Goal: Navigation & Orientation: Find specific page/section

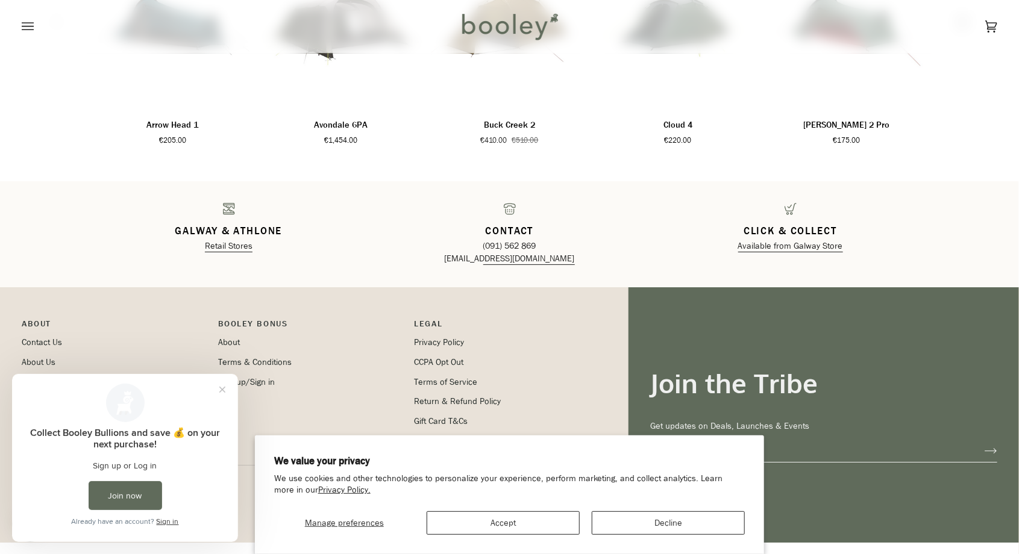
scroll to position [1891, 0]
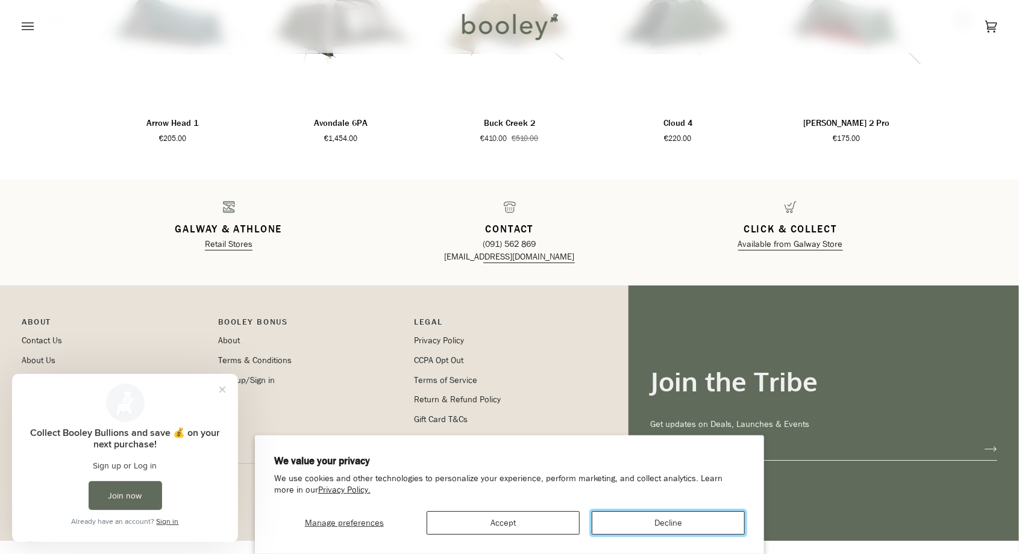
click at [678, 535] on button "Decline" at bounding box center [668, 522] width 153 height 23
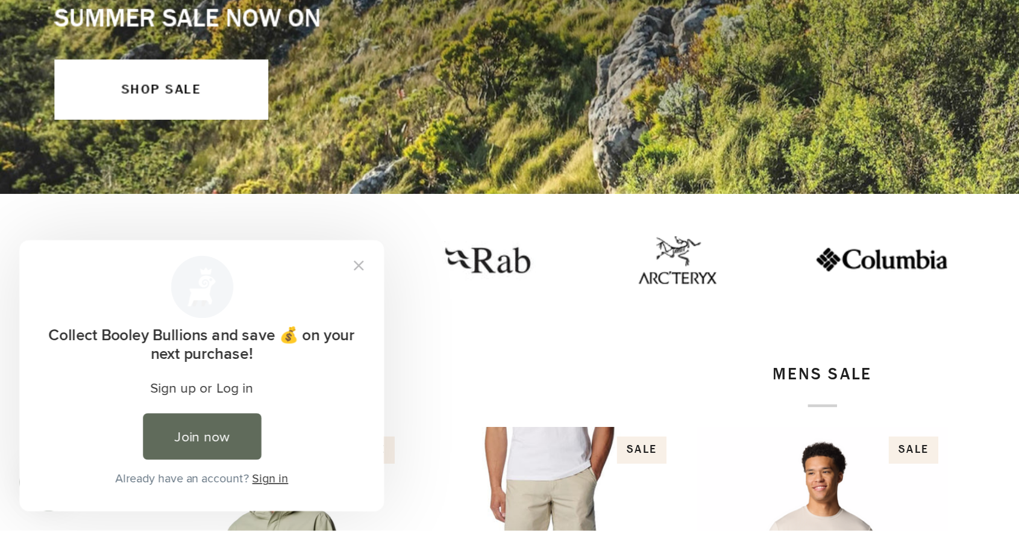
scroll to position [91, 0]
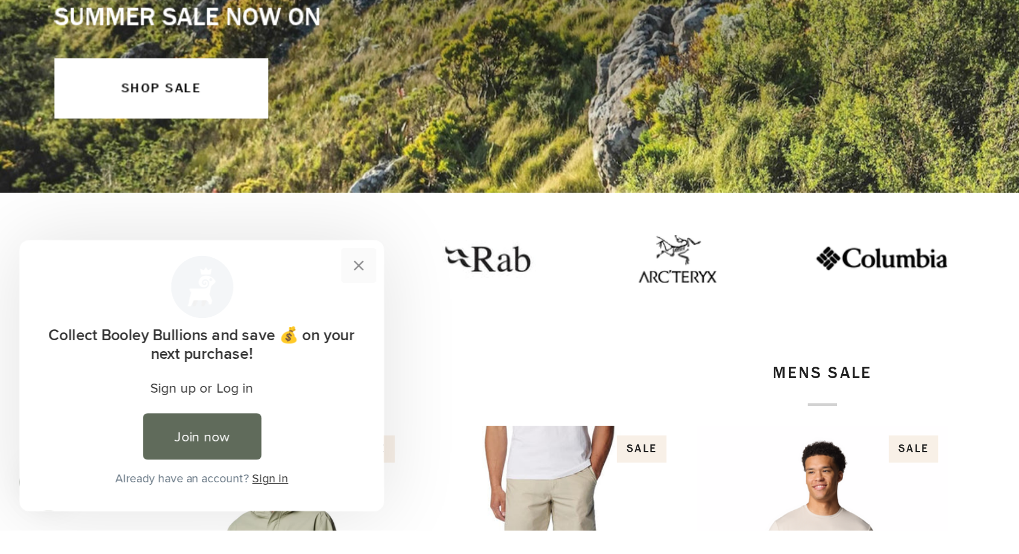
click at [227, 250] on button "Close prompt" at bounding box center [230, 256] width 22 height 22
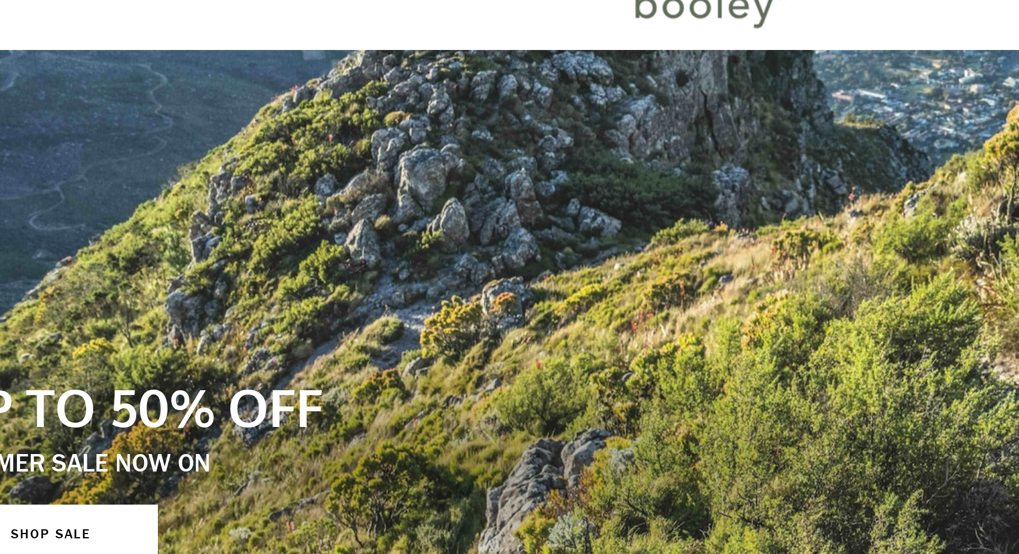
scroll to position [0, 0]
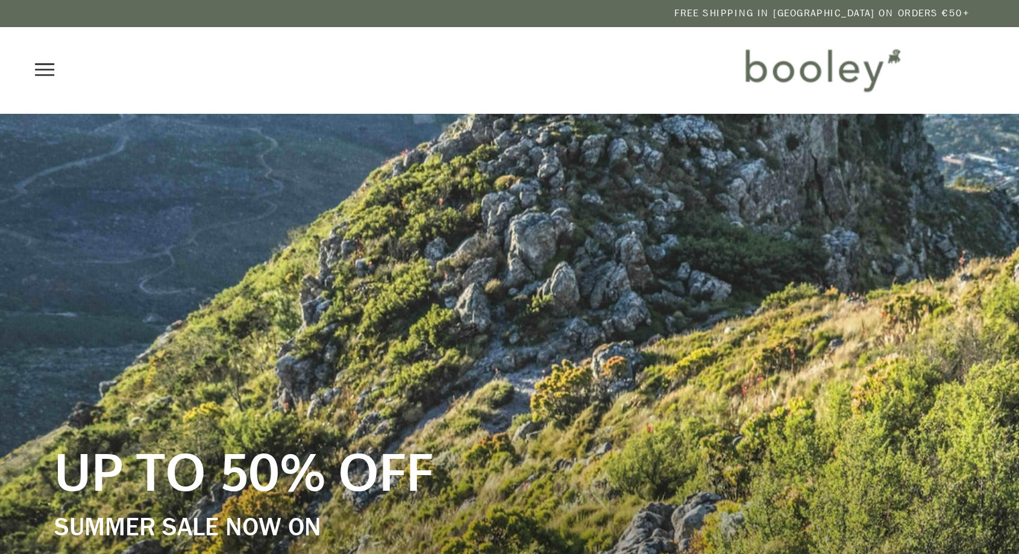
click at [24, 42] on icon "Open menu" at bounding box center [28, 43] width 12 height 18
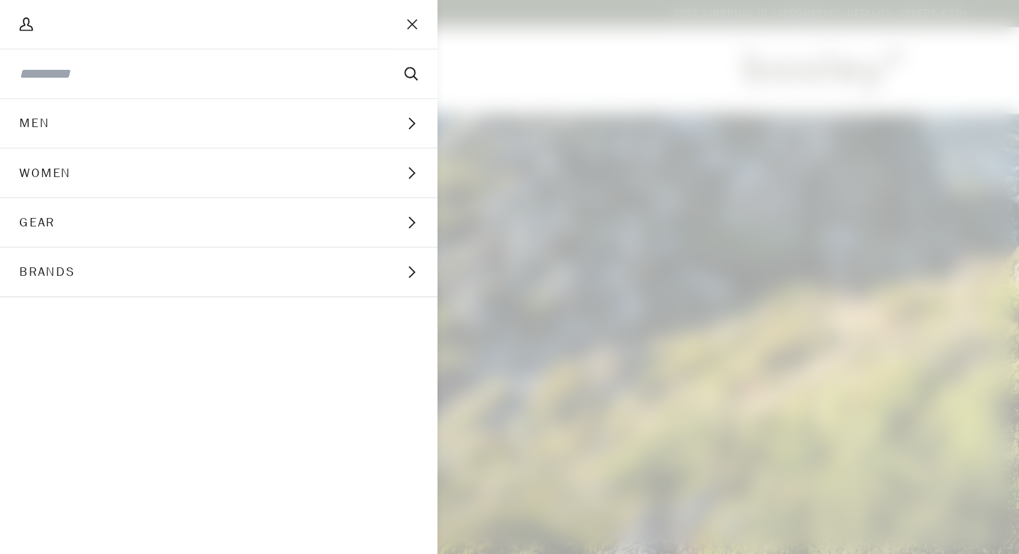
click at [22, 136] on span "Gear" at bounding box center [27, 138] width 55 height 30
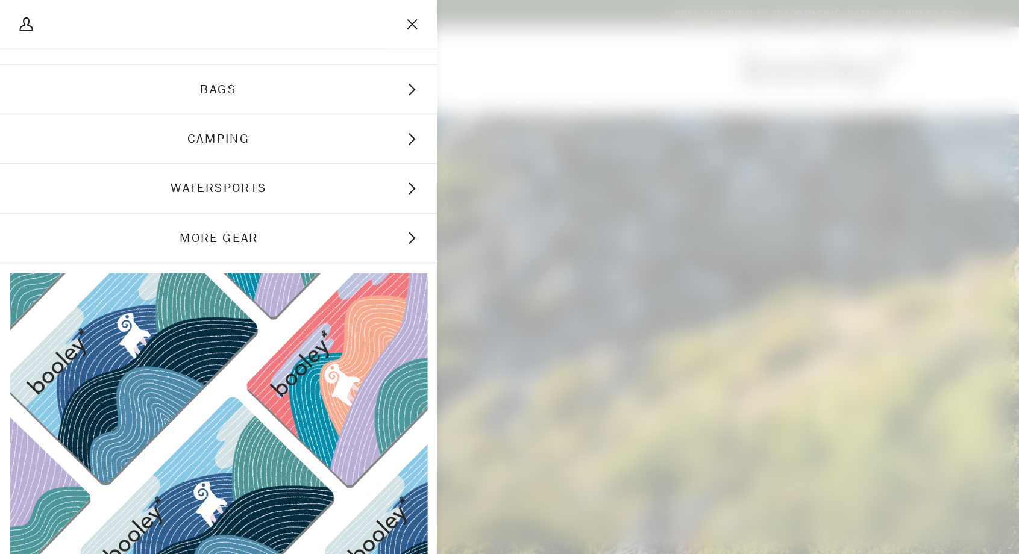
scroll to position [81, 0]
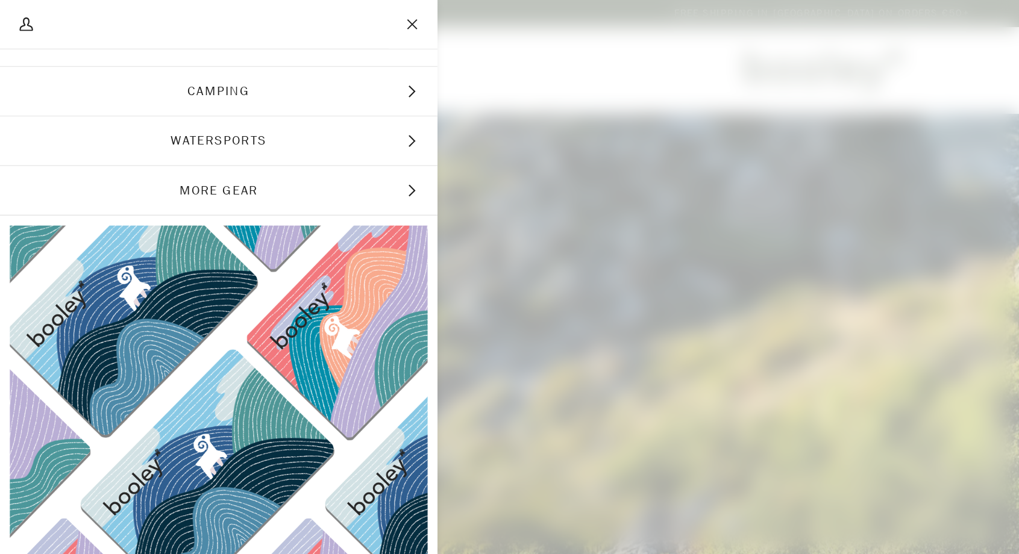
click at [113, 86] on span "Watersports" at bounding box center [135, 87] width 271 height 30
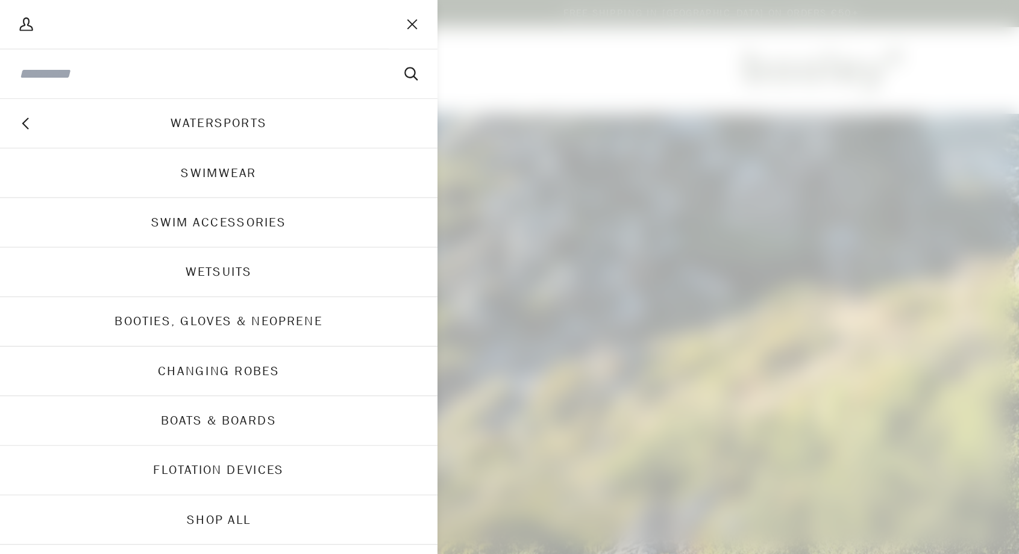
click at [101, 137] on link "Swim Accessories" at bounding box center [135, 138] width 271 height 30
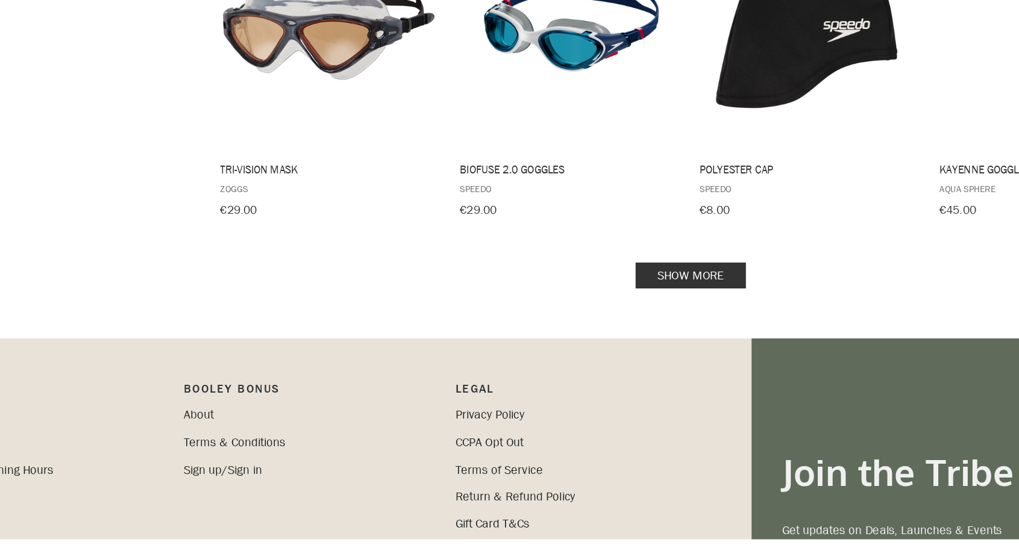
scroll to position [1266, 0]
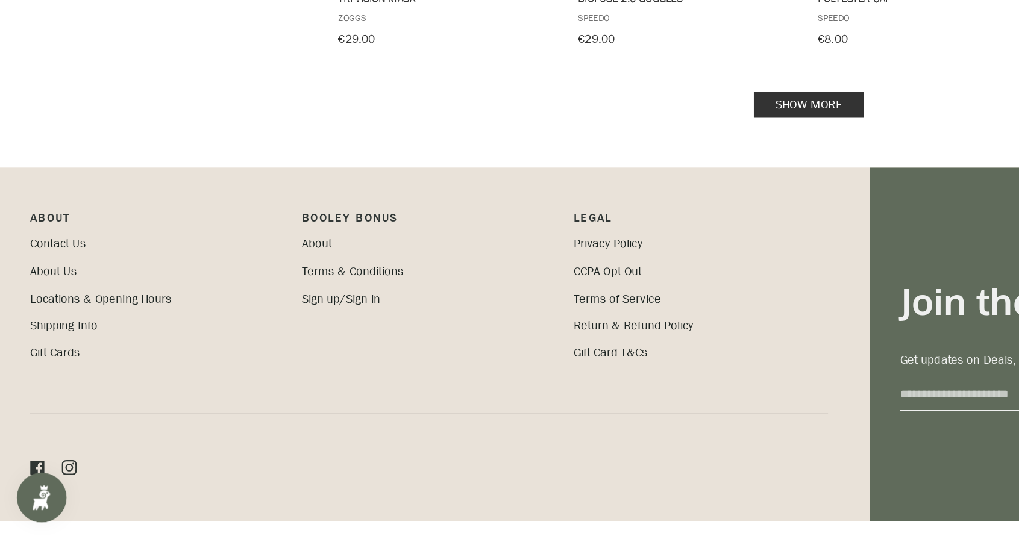
click at [129, 514] on div "Facebook Instagram" at bounding box center [310, 502] width 577 height 78
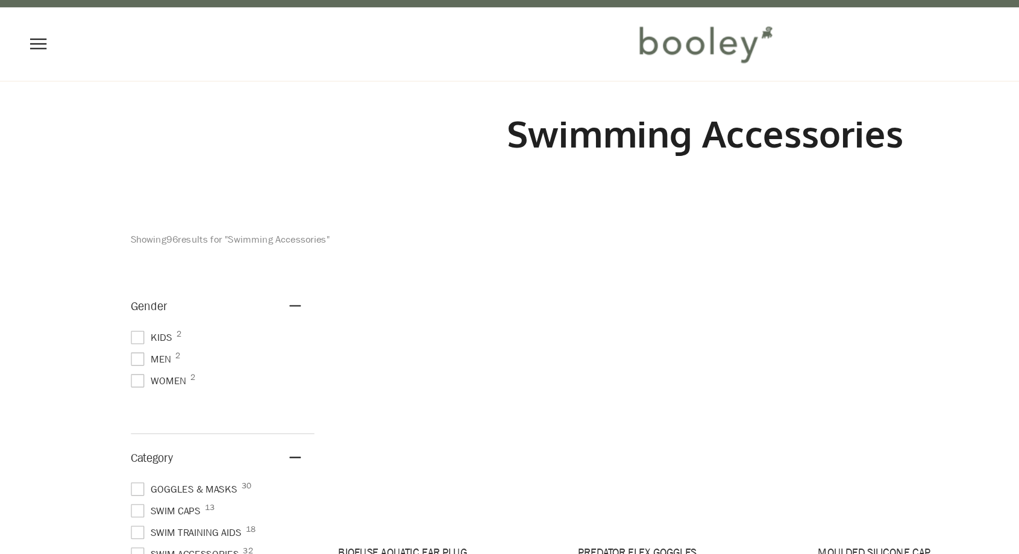
scroll to position [0, 0]
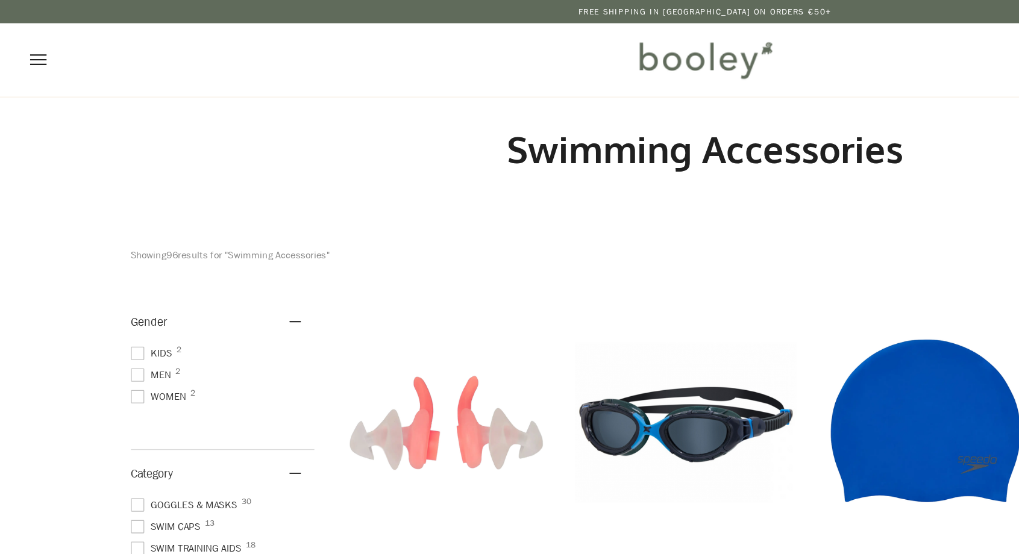
click at [22, 44] on icon "Open menu" at bounding box center [28, 43] width 12 height 18
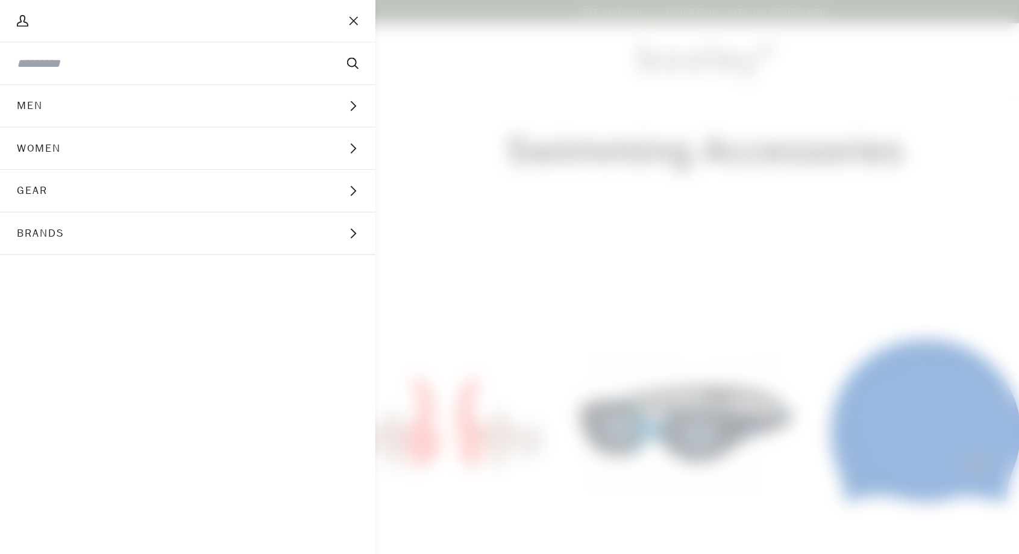
click at [25, 78] on span "Men" at bounding box center [25, 76] width 51 height 30
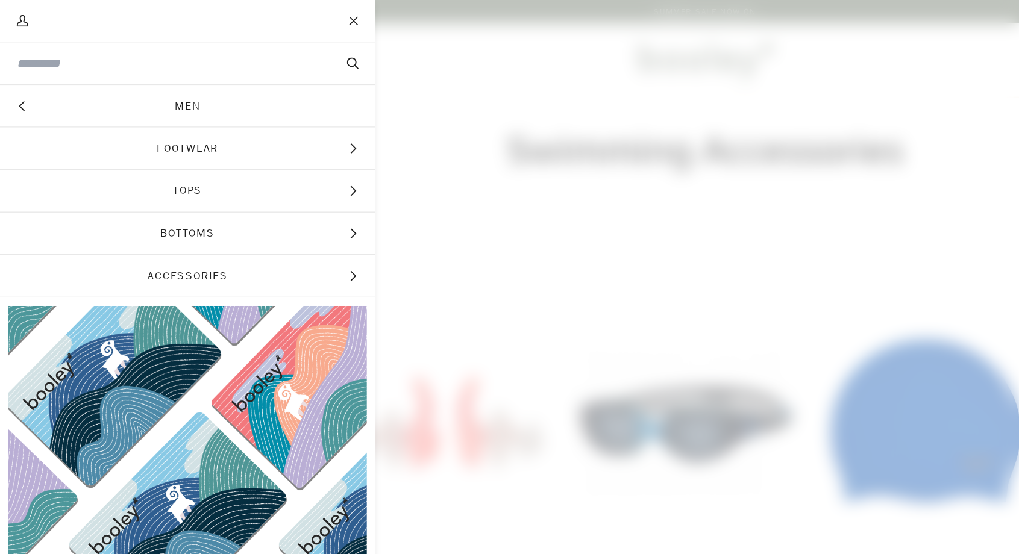
click at [123, 204] on span "Accessories" at bounding box center [135, 199] width 271 height 30
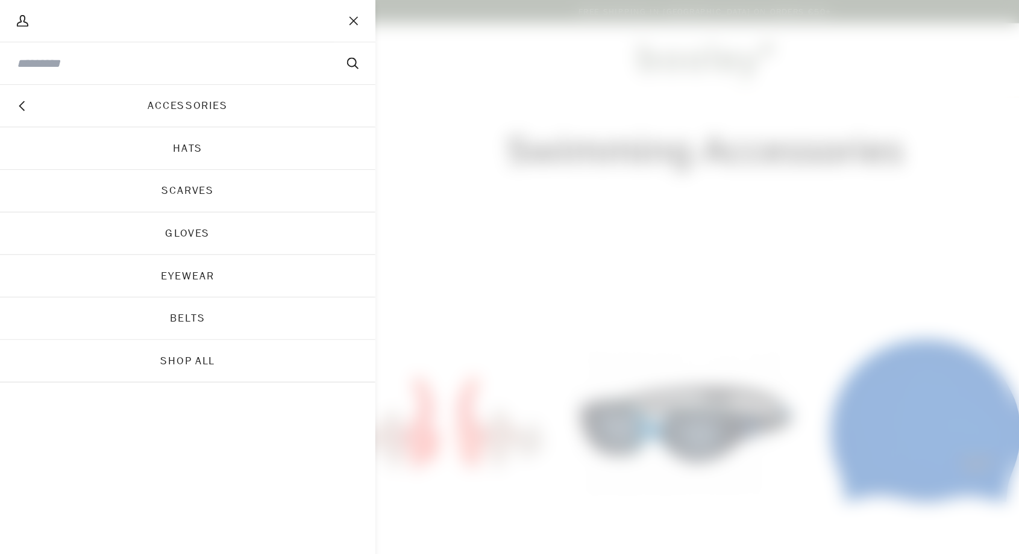
click at [133, 230] on link "Belts" at bounding box center [135, 230] width 271 height 30
click at [113, 201] on link "Eyewear" at bounding box center [135, 199] width 271 height 30
click at [7, 79] on button "Hide menu" at bounding box center [15, 76] width 30 height 30
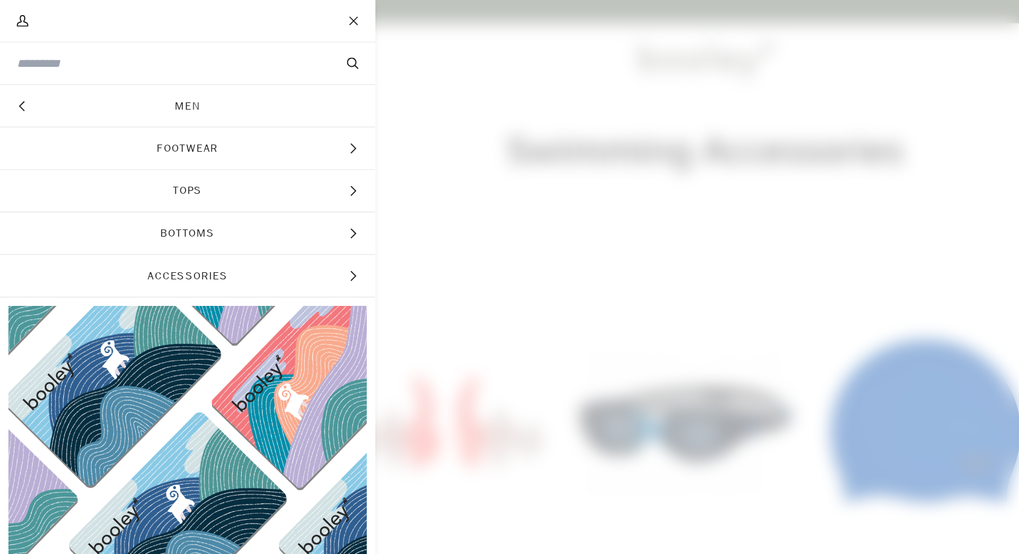
click at [14, 76] on icon "Main menu" at bounding box center [16, 76] width 4 height 7
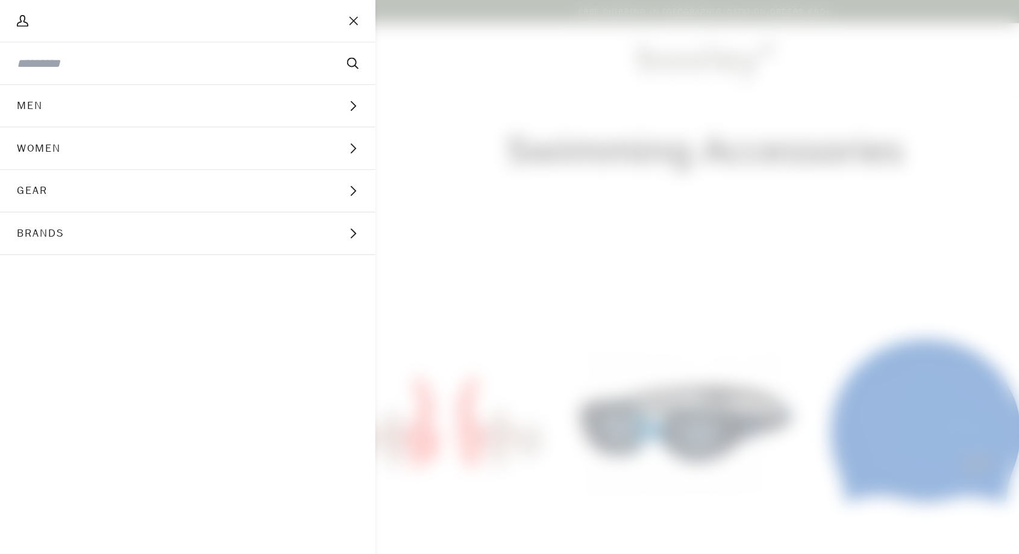
click at [253, 171] on icon "Main menu" at bounding box center [255, 169] width 8 height 8
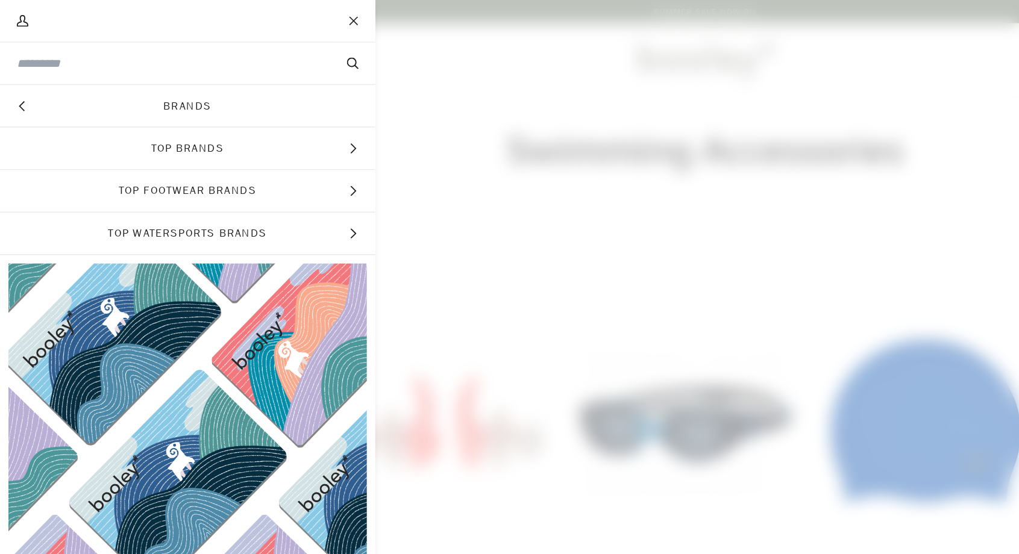
click at [249, 108] on span "Top Brands" at bounding box center [135, 107] width 271 height 30
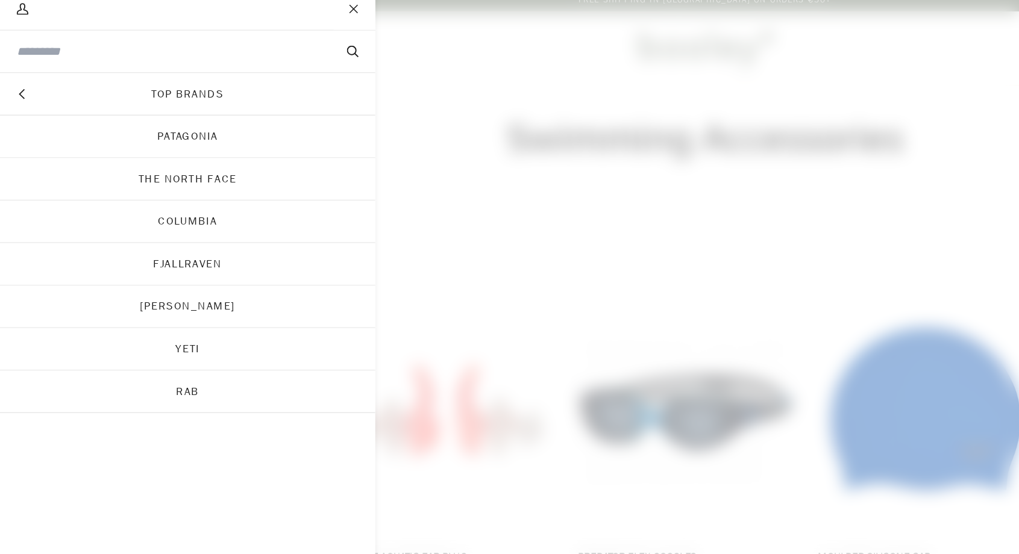
click at [12, 66] on button "Hide menu" at bounding box center [15, 76] width 30 height 30
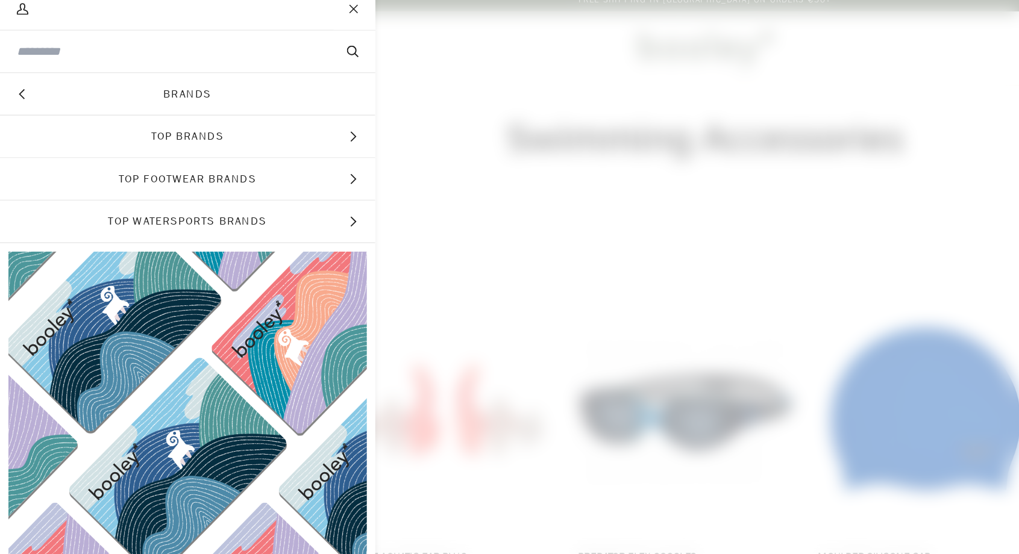
click at [292, 204] on span "Main menu" at bounding box center [509, 277] width 1019 height 554
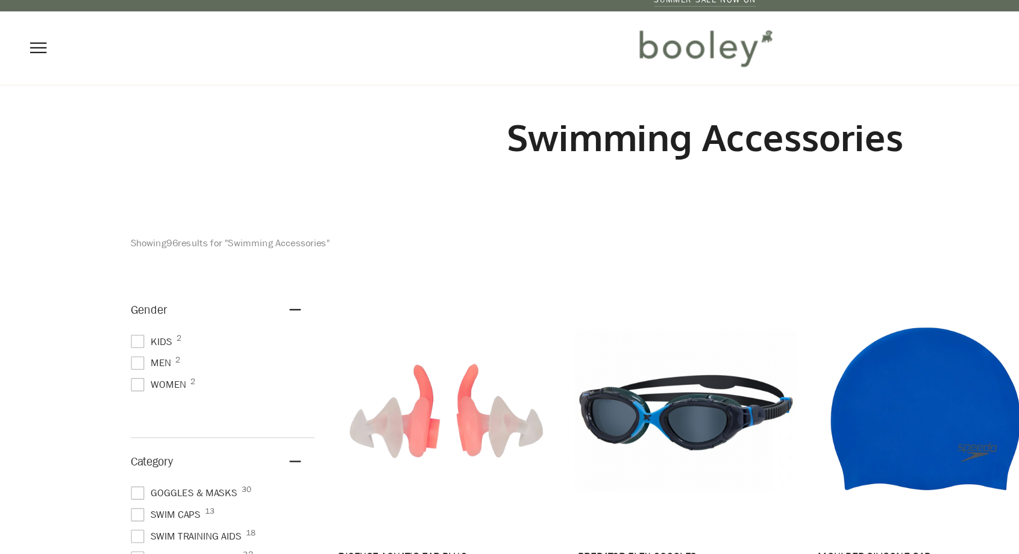
click at [36, 39] on button "Open menu" at bounding box center [40, 43] width 36 height 53
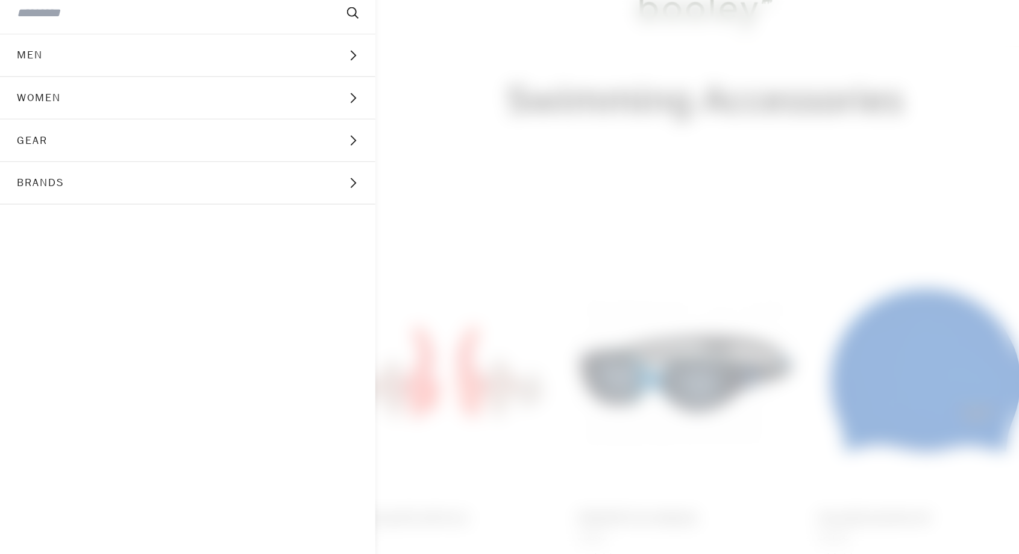
click at [408, 200] on span "Main menu" at bounding box center [509, 277] width 1019 height 554
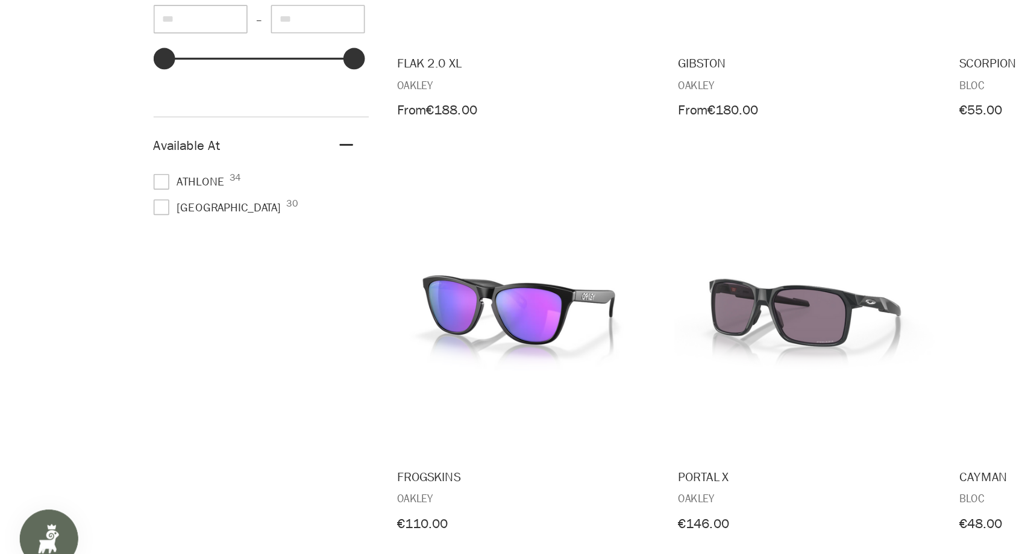
scroll to position [434, 0]
